Goal: Task Accomplishment & Management: Use online tool/utility

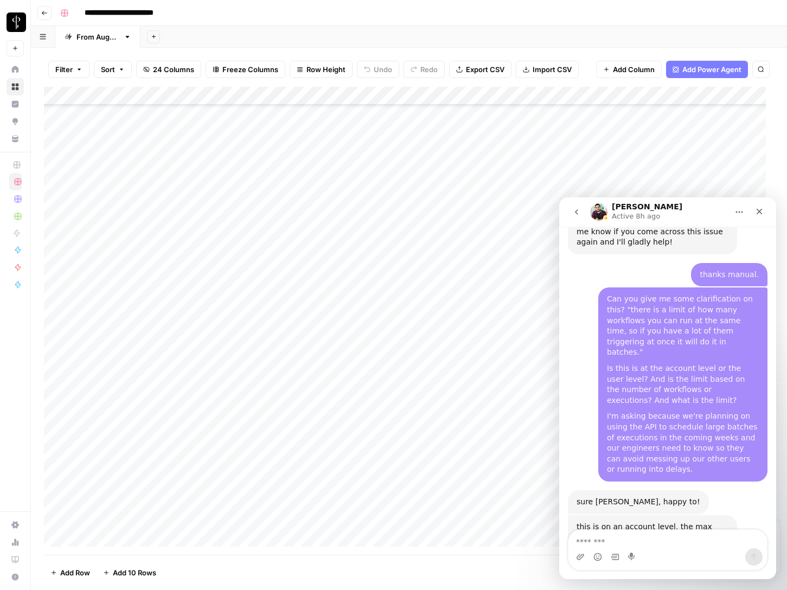
scroll to position [1995, 0]
click at [761, 211] on icon "Close" at bounding box center [759, 211] width 9 height 9
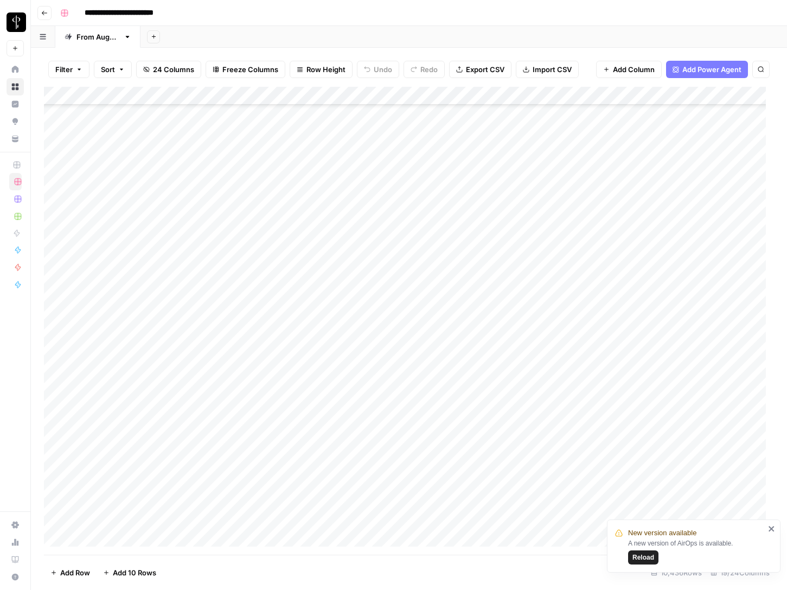
scroll to position [1984, 0]
click at [639, 555] on span "Reload" at bounding box center [644, 558] width 22 height 10
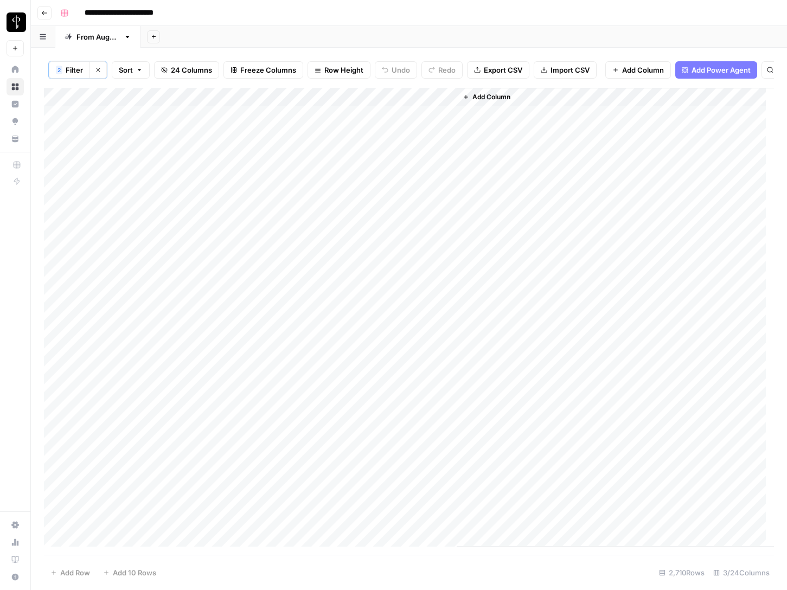
click at [172, 74] on span "24 Columns" at bounding box center [191, 70] width 41 height 11
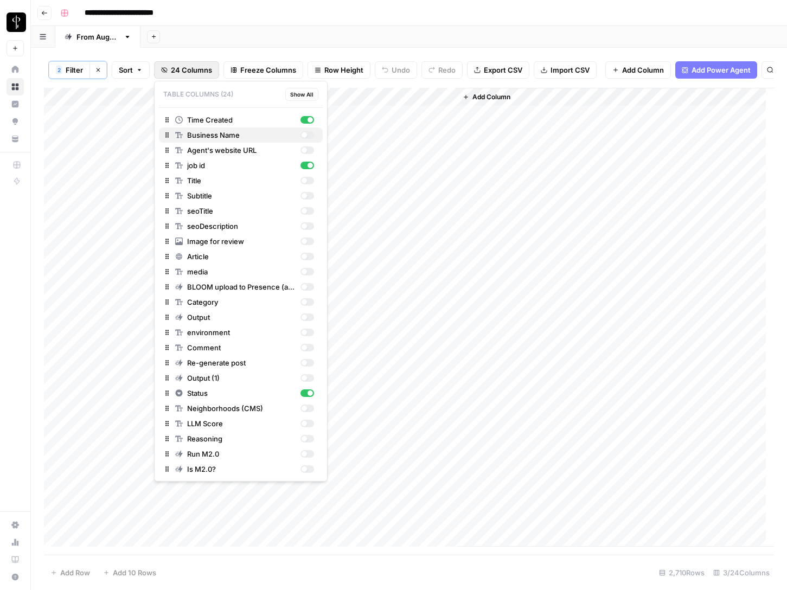
click at [305, 135] on div "button" at bounding box center [304, 134] width 5 height 5
click at [307, 151] on div "button" at bounding box center [308, 151] width 14 height 8
click at [305, 180] on div "button" at bounding box center [304, 180] width 5 height 5
click at [305, 194] on div "button" at bounding box center [304, 195] width 5 height 5
click at [306, 212] on div "button" at bounding box center [304, 210] width 5 height 5
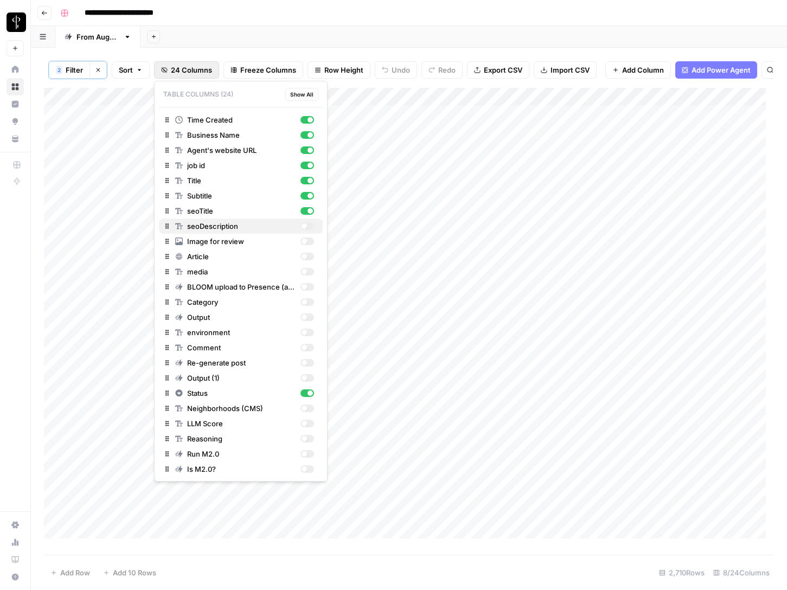
click at [305, 225] on div "button" at bounding box center [304, 226] width 5 height 5
click at [306, 239] on div "button" at bounding box center [304, 241] width 5 height 5
click at [305, 256] on div "button" at bounding box center [304, 256] width 5 height 5
click at [305, 287] on div "button" at bounding box center [304, 286] width 5 height 5
click at [305, 363] on div "button" at bounding box center [304, 362] width 5 height 5
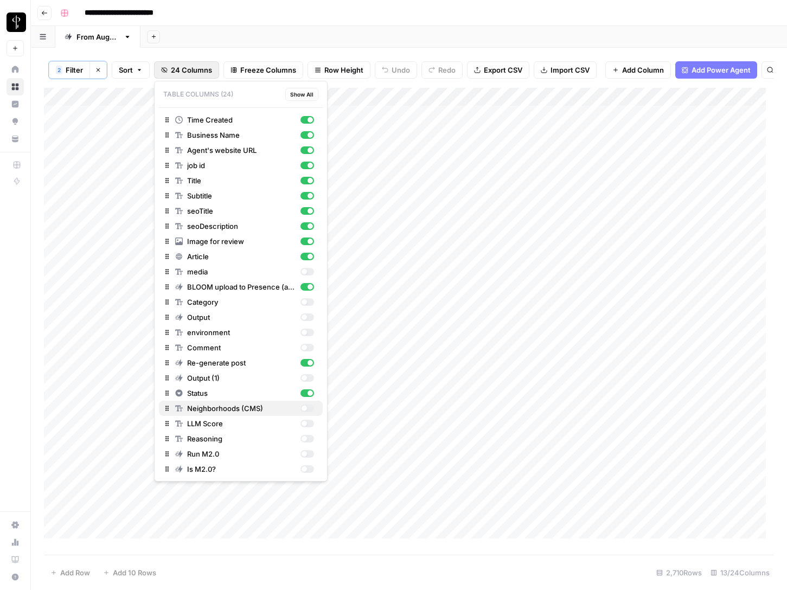
click at [307, 409] on div "button" at bounding box center [304, 408] width 5 height 5
click at [351, 27] on div "Add Sheet" at bounding box center [464, 37] width 647 height 22
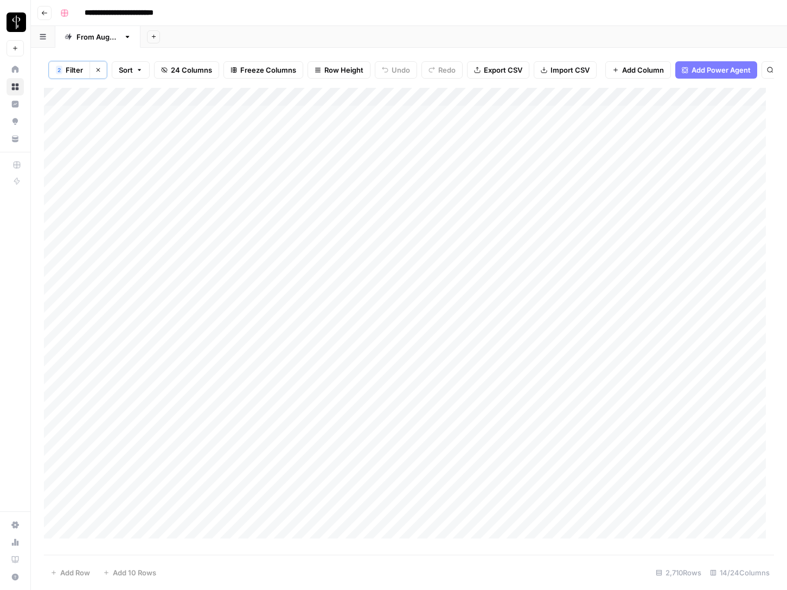
click at [243, 39] on div "Add Sheet" at bounding box center [464, 37] width 647 height 22
click at [72, 71] on span "Filter" at bounding box center [74, 70] width 17 height 11
type input "Time Created"
click at [95, 68] on icon "button" at bounding box center [98, 70] width 7 height 7
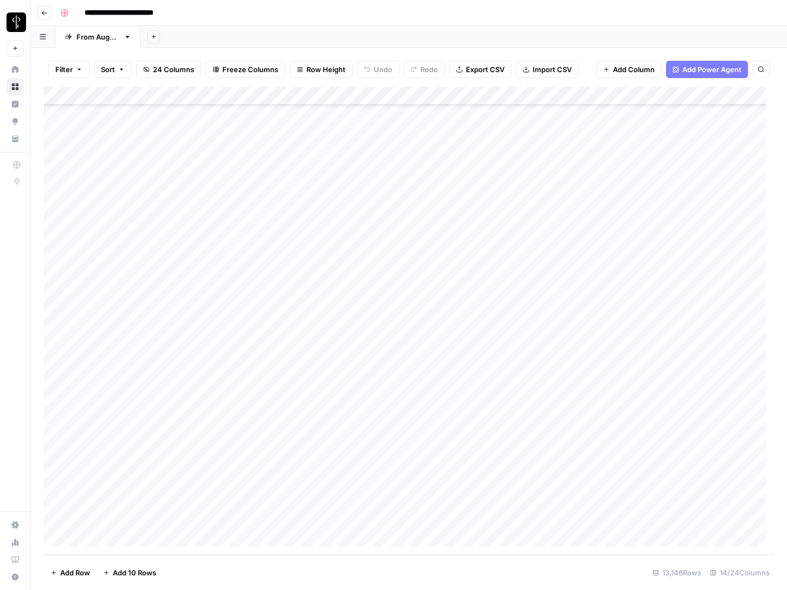
scroll to position [238591, 0]
click at [66, 73] on span "Filter" at bounding box center [63, 69] width 17 height 11
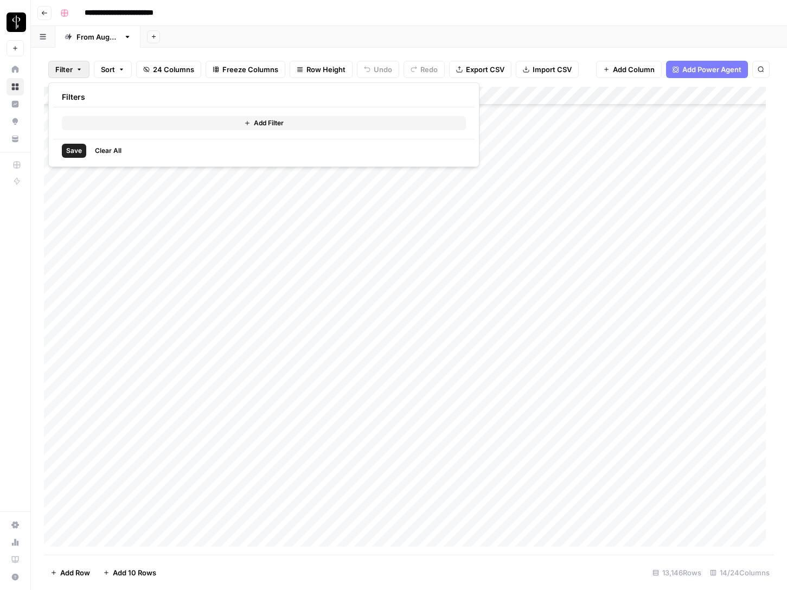
click at [224, 34] on div "Add Sheet" at bounding box center [464, 37] width 647 height 22
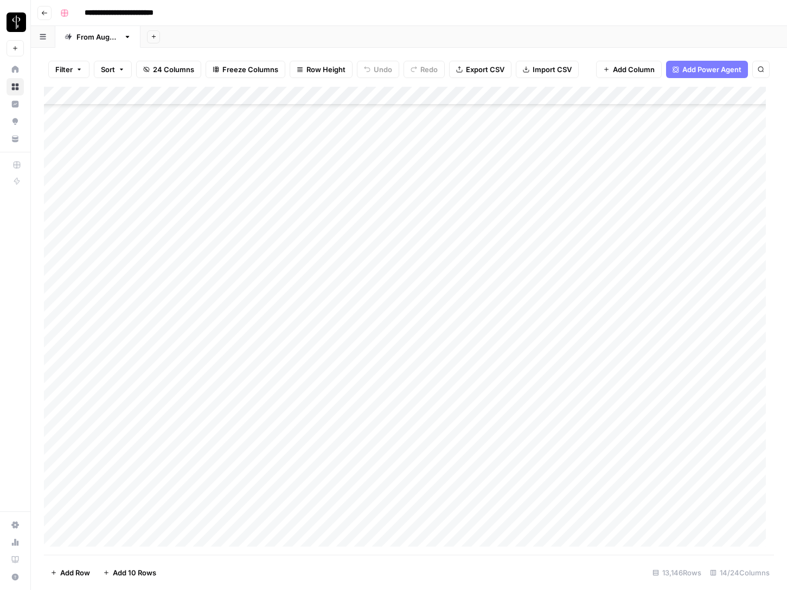
click at [152, 96] on div "Add Column" at bounding box center [409, 321] width 730 height 468
click at [132, 211] on span "Filter" at bounding box center [150, 211] width 95 height 11
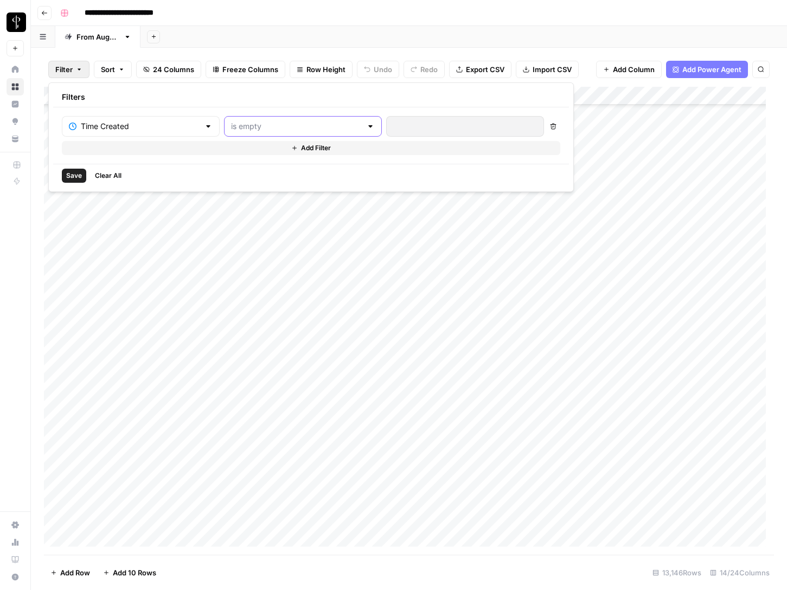
click at [255, 128] on input "text" at bounding box center [296, 126] width 131 height 11
click at [236, 215] on span "is between" at bounding box center [258, 214] width 106 height 11
type input "is between"
click at [393, 123] on input "text" at bounding box center [465, 126] width 144 height 11
click at [415, 200] on div "2" at bounding box center [416, 200] width 15 height 15
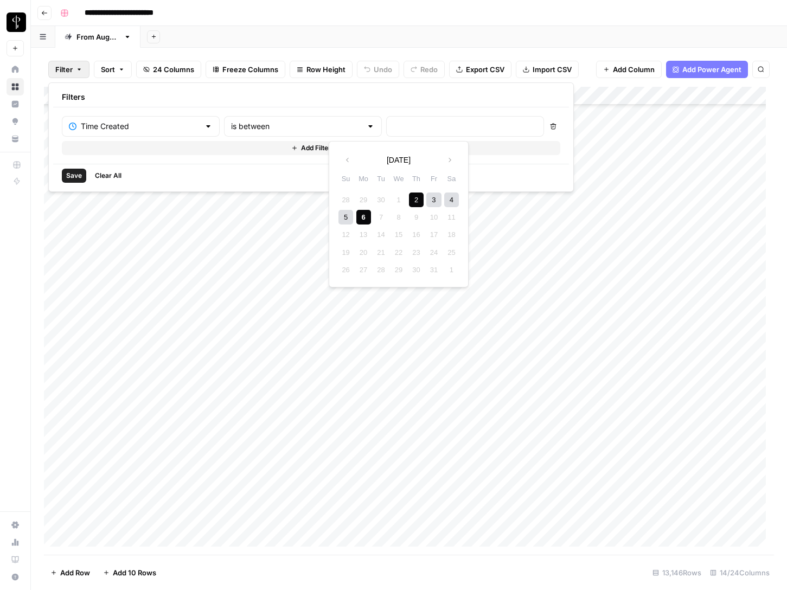
click at [360, 218] on div "6" at bounding box center [363, 217] width 15 height 15
type input "Oct 2, 2025 - Oct 6, 2025"
click at [78, 176] on span "Save" at bounding box center [74, 176] width 16 height 10
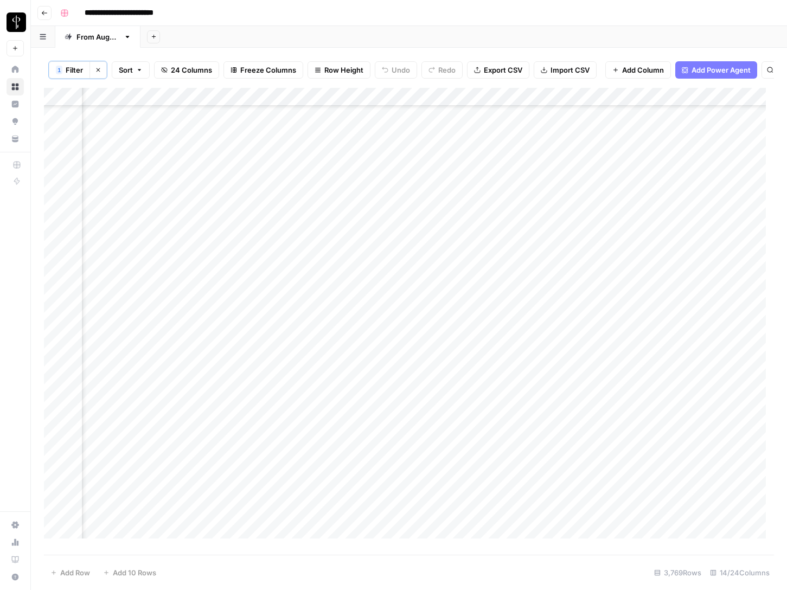
scroll to position [54359, 0]
click at [77, 68] on span "Filter" at bounding box center [74, 70] width 17 height 11
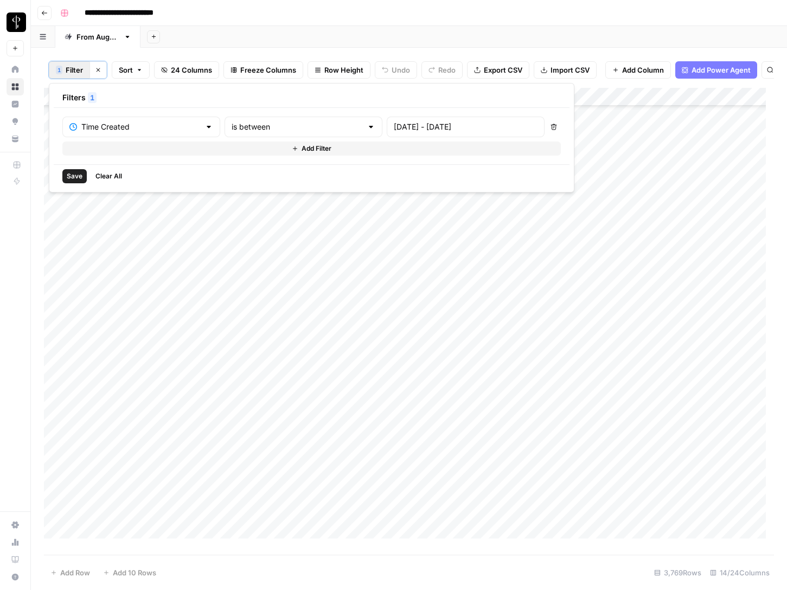
click at [302, 147] on span "Add Filter" at bounding box center [317, 149] width 30 height 10
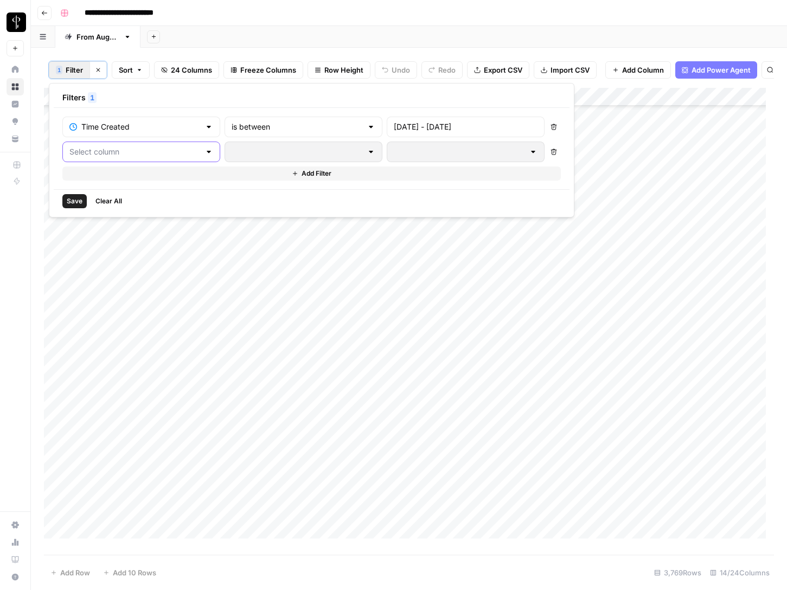
click at [105, 148] on input "text" at bounding box center [134, 152] width 131 height 11
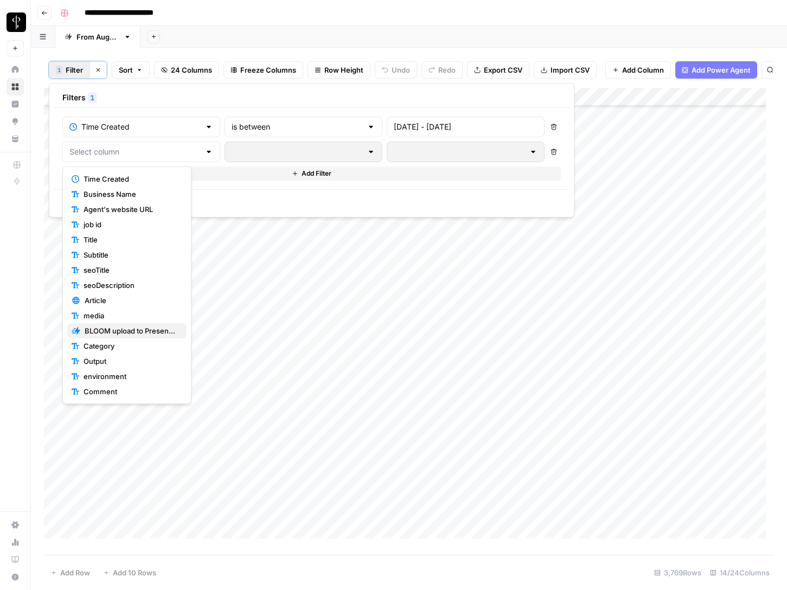
click at [108, 333] on span "BLOOM upload to Presence (after Human Review)" at bounding box center [131, 331] width 93 height 11
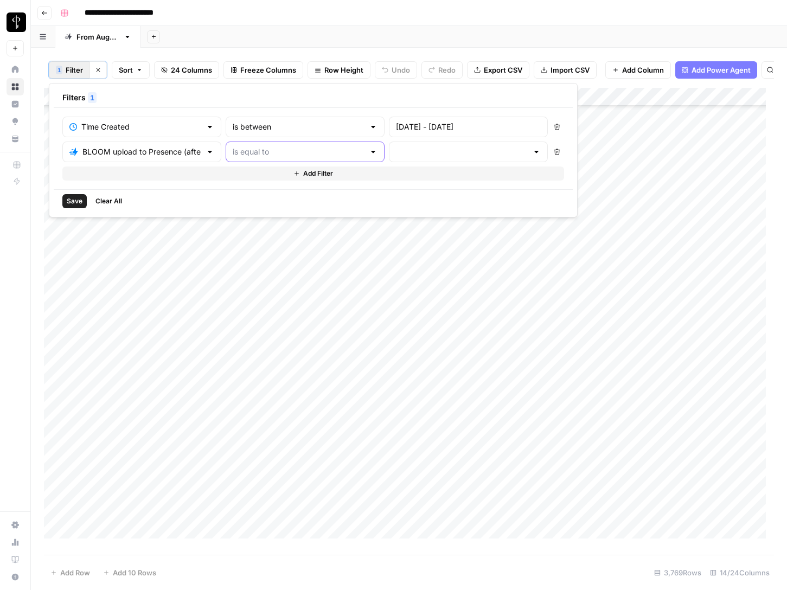
click at [241, 154] on input "text" at bounding box center [299, 152] width 132 height 11
drag, startPoint x: 237, startPoint y: 194, endPoint x: 323, endPoint y: 161, distance: 92.1
click at [237, 194] on span "is not equal to" at bounding box center [259, 194] width 107 height 11
type input "is not equal to"
click at [396, 152] on input "text" at bounding box center [462, 152] width 132 height 11
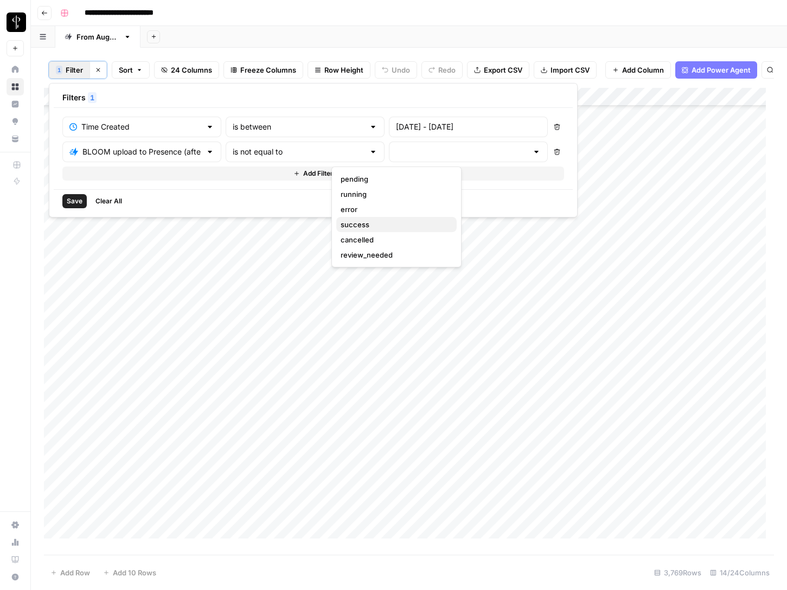
click at [360, 220] on span "success" at bounding box center [394, 224] width 107 height 11
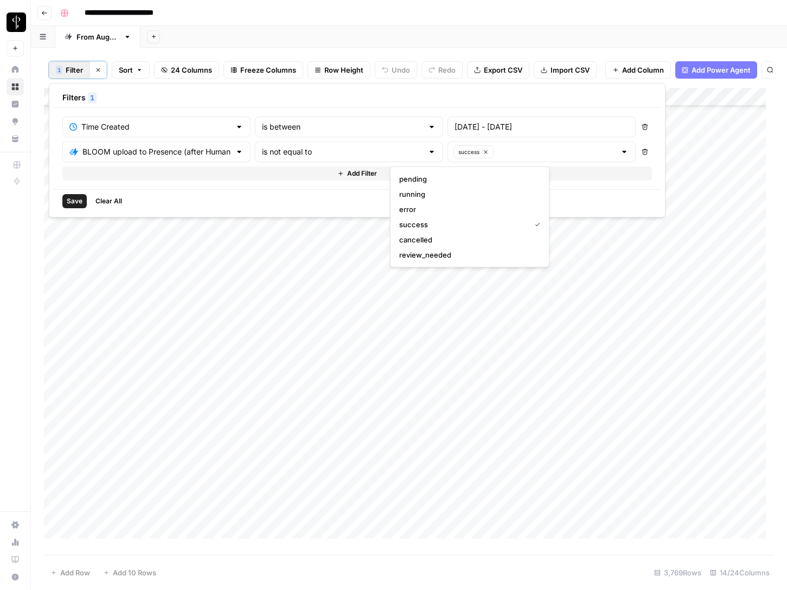
click at [74, 201] on span "Save" at bounding box center [75, 201] width 16 height 10
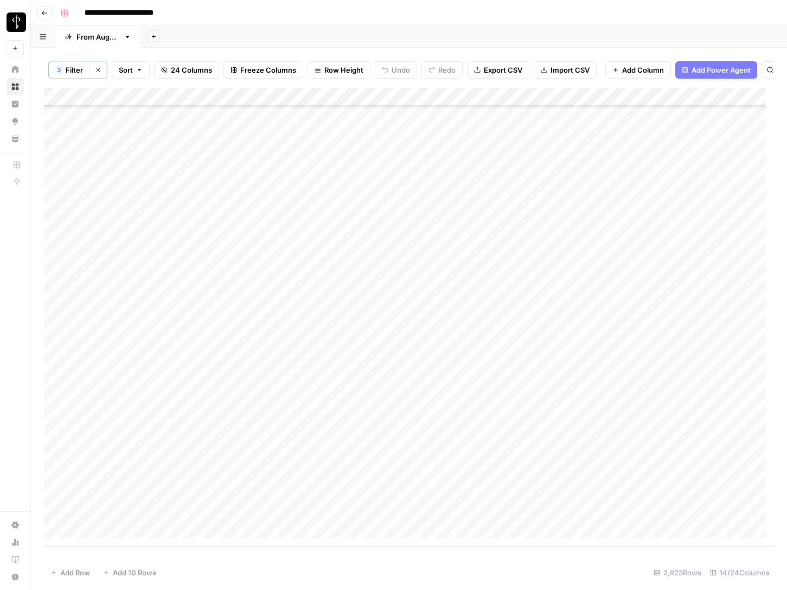
scroll to position [51646, 0]
